Goal: Navigation & Orientation: Find specific page/section

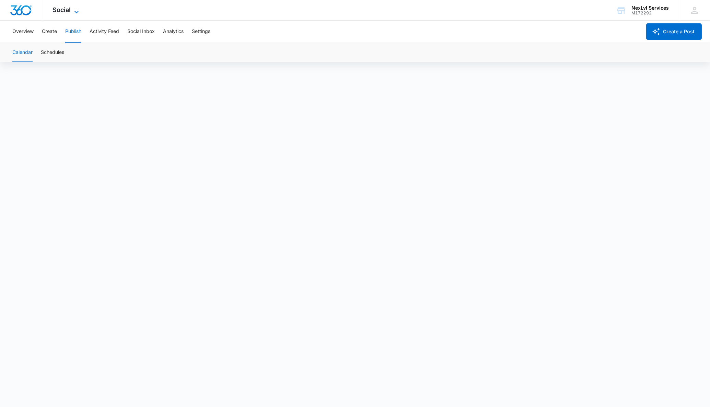
click at [69, 8] on span "Social" at bounding box center [62, 9] width 18 height 7
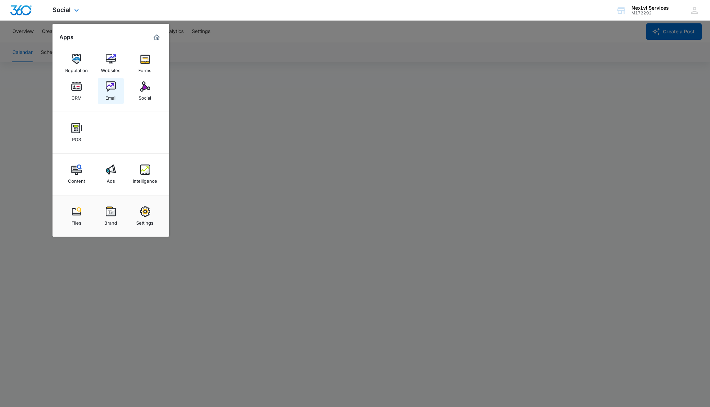
click at [113, 88] on img at bounding box center [111, 86] width 10 height 10
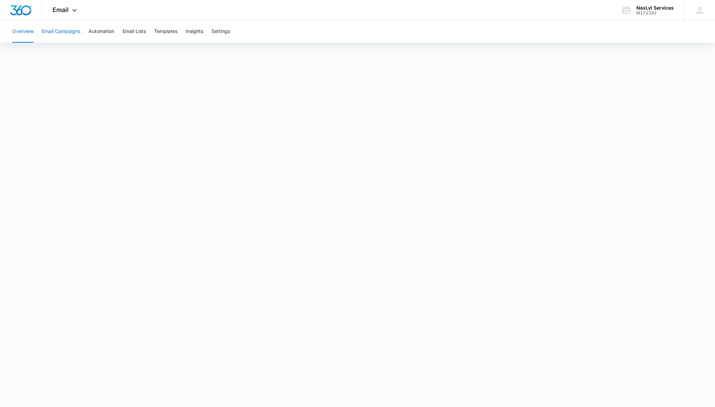
click at [61, 28] on button "Email Campaigns" at bounding box center [61, 32] width 38 height 22
click at [161, 31] on button "Templates" at bounding box center [165, 32] width 23 height 22
click at [68, 32] on button "Email Campaigns" at bounding box center [61, 32] width 38 height 22
